Goal: Task Accomplishment & Management: Complete application form

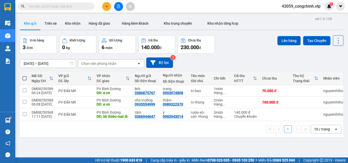
click at [51, 7] on input "text" at bounding box center [58, 7] width 60 height 6
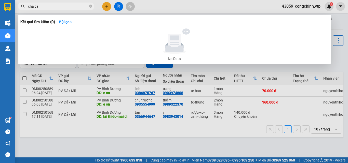
type input "chả cá"
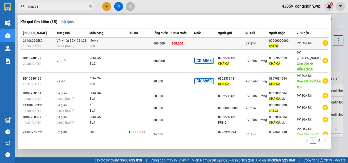
click at [204, 44] on td at bounding box center [205, 44] width 23 height 12
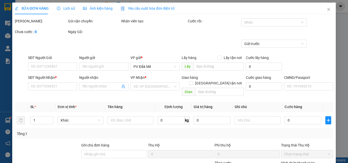
type input "5.000"
type input "00000000000"
type input "chả cá"
type input "100.000"
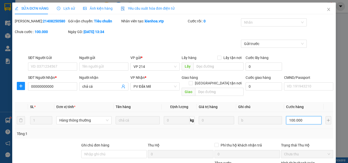
click at [294, 118] on input "100.000" at bounding box center [303, 120] width 35 height 8
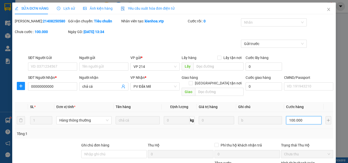
type input "8"
type input "80"
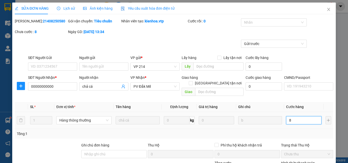
type input "80"
type input "800"
type input "8.000"
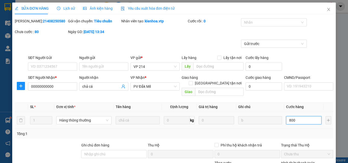
type input "8.000"
type input "80.000"
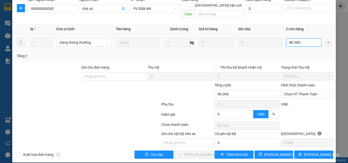
scroll to position [78, 0]
type input "80.000"
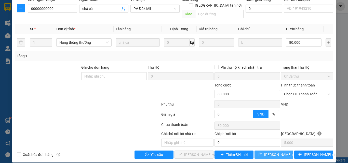
click at [269, 152] on span "[PERSON_NAME] thay đổi" at bounding box center [284, 155] width 41 height 6
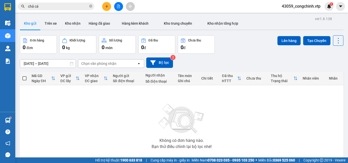
click at [225, 126] on div "Không có đơn hàng nào. Bạn thử điều chỉnh lại bộ lọc nhé!" at bounding box center [181, 125] width 318 height 76
